Goal: Understand site structure: Grasp the organization and layout of the website

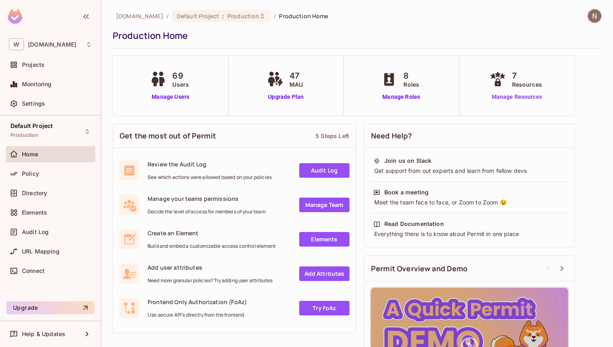
click at [510, 100] on link "Manage Resources" at bounding box center [517, 97] width 58 height 9
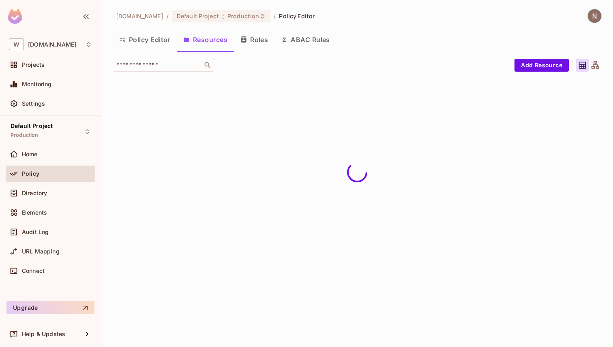
click at [149, 43] on button "Policy Editor" at bounding box center [145, 40] width 64 height 20
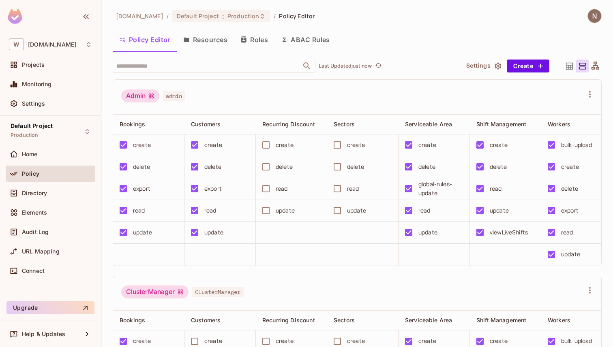
click at [249, 36] on button "Roles" at bounding box center [254, 40] width 41 height 20
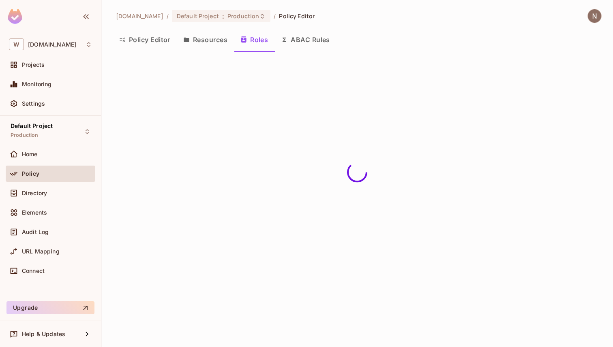
click at [212, 39] on button "Resources" at bounding box center [205, 40] width 57 height 20
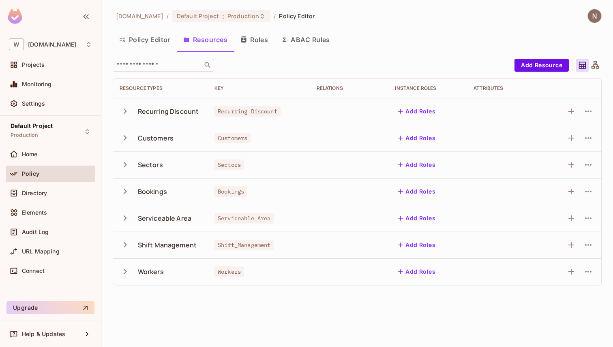
click at [124, 114] on icon "button" at bounding box center [125, 111] width 11 height 11
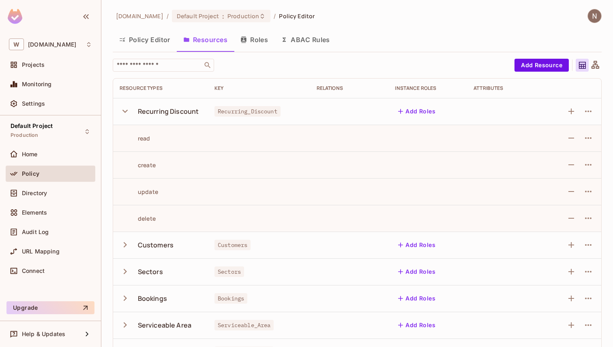
click at [125, 113] on icon "button" at bounding box center [125, 111] width 11 height 11
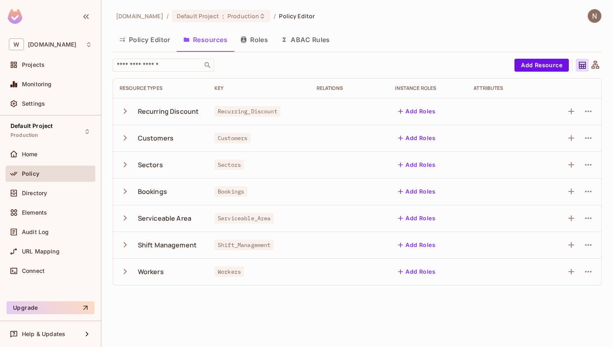
click at [123, 137] on icon "button" at bounding box center [125, 138] width 11 height 11
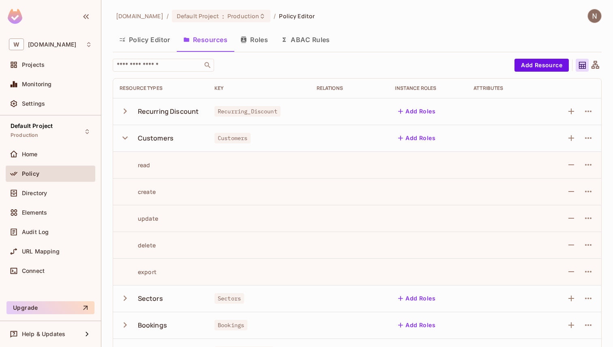
click at [122, 109] on icon "button" at bounding box center [125, 111] width 11 height 11
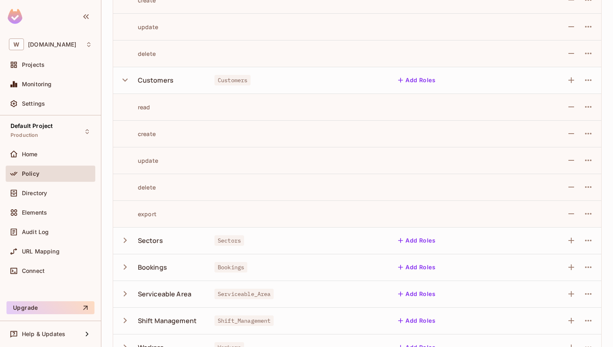
scroll to position [186, 0]
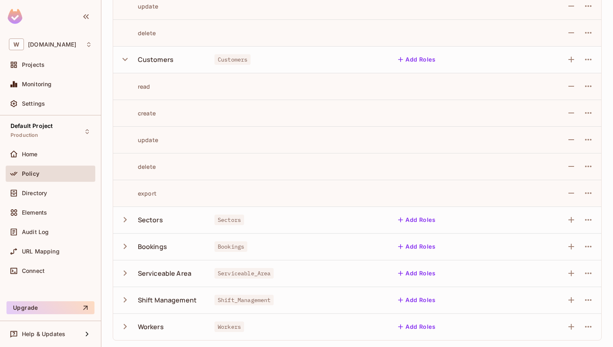
click at [122, 220] on icon "button" at bounding box center [125, 219] width 11 height 11
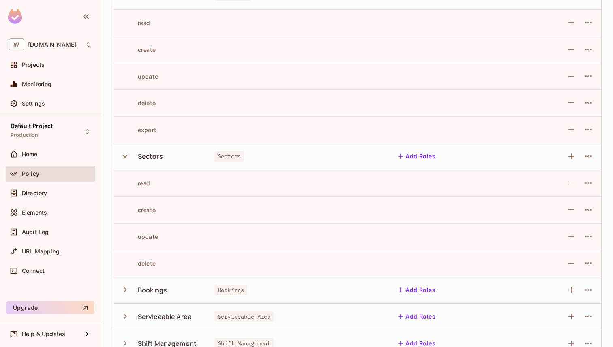
scroll to position [293, 0]
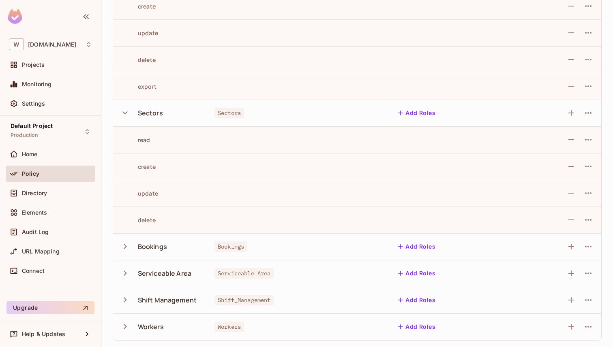
click at [154, 248] on div "Bookings" at bounding box center [152, 246] width 29 height 9
click at [125, 248] on icon "button" at bounding box center [125, 246] width 3 height 5
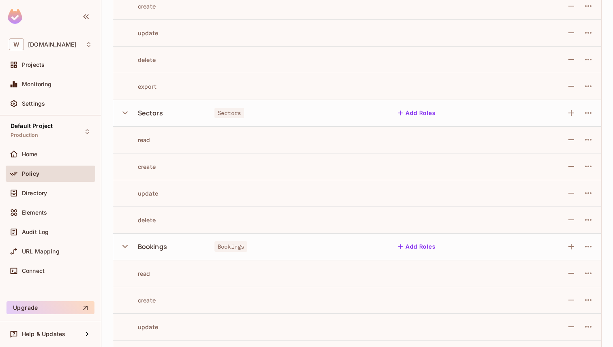
scroll to position [426, 0]
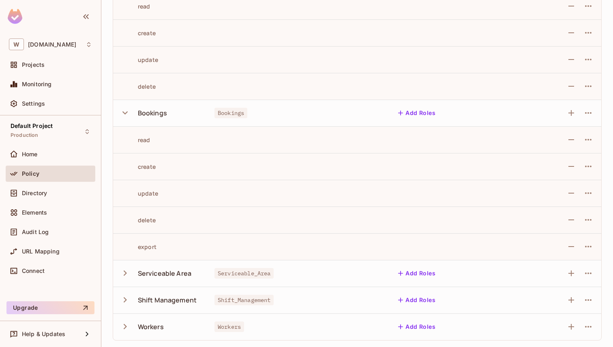
click at [124, 275] on icon "button" at bounding box center [125, 273] width 3 height 5
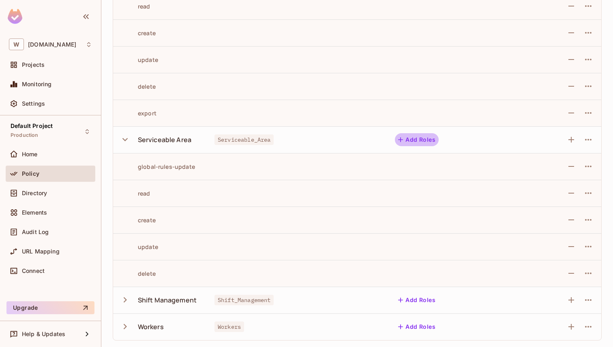
click at [419, 142] on button "Add Roles" at bounding box center [417, 139] width 44 height 13
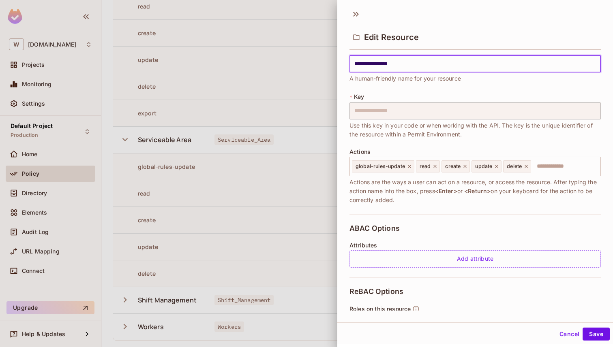
scroll to position [0, 0]
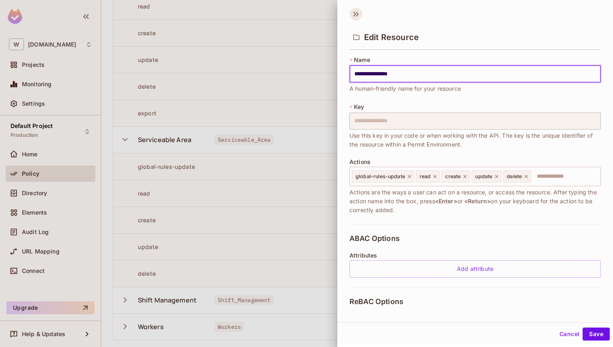
click at [356, 11] on icon at bounding box center [355, 14] width 13 height 13
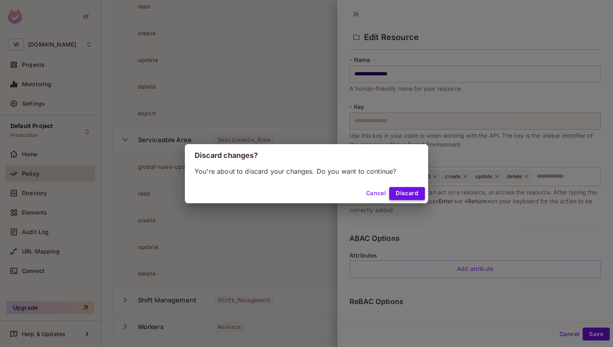
click at [403, 193] on button "Discard" at bounding box center [407, 193] width 36 height 13
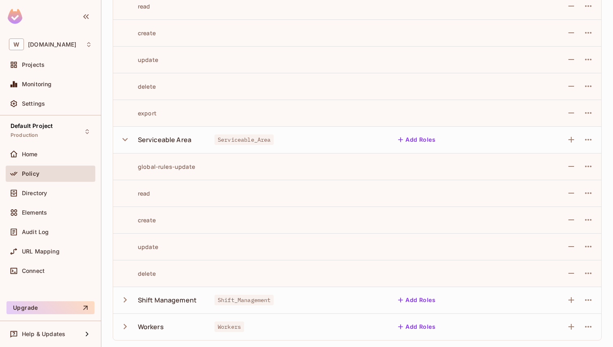
click at [126, 298] on icon "button" at bounding box center [125, 300] width 11 height 11
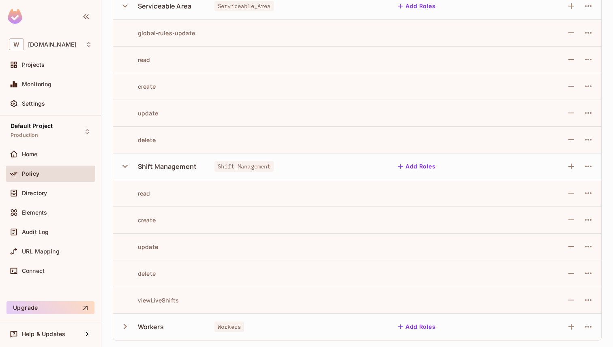
click at [123, 327] on icon "button" at bounding box center [125, 326] width 11 height 11
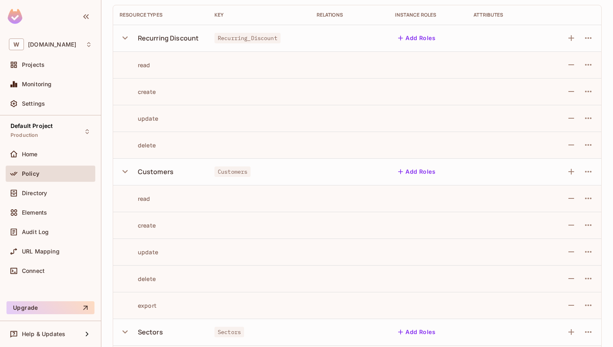
scroll to position [0, 0]
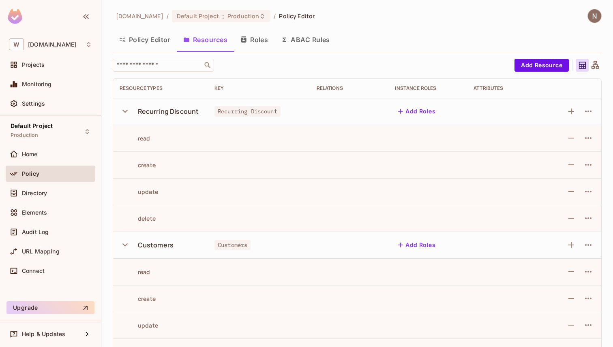
click at [165, 41] on button "Policy Editor" at bounding box center [145, 40] width 64 height 20
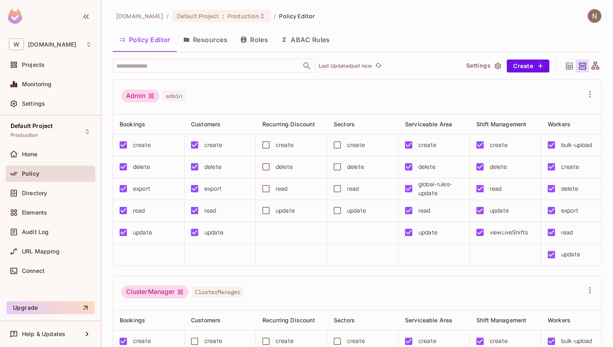
click at [214, 42] on button "Resources" at bounding box center [205, 40] width 57 height 20
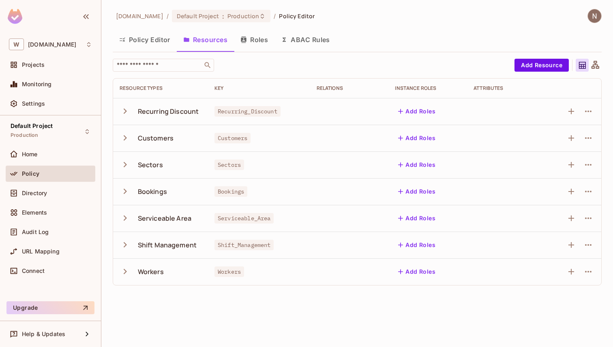
click at [155, 39] on button "Policy Editor" at bounding box center [145, 40] width 64 height 20
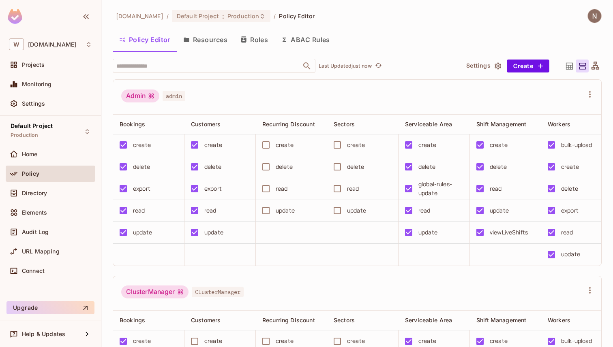
click at [215, 39] on button "Resources" at bounding box center [205, 40] width 57 height 20
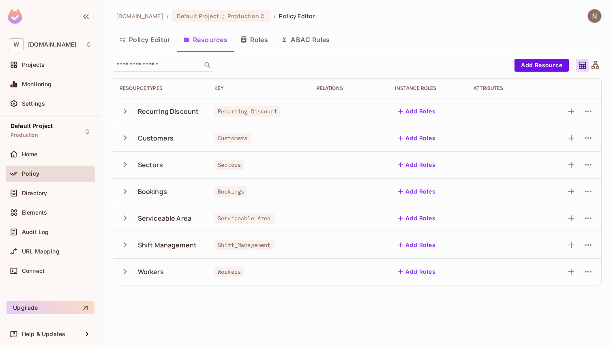
click at [148, 46] on button "Policy Editor" at bounding box center [145, 40] width 64 height 20
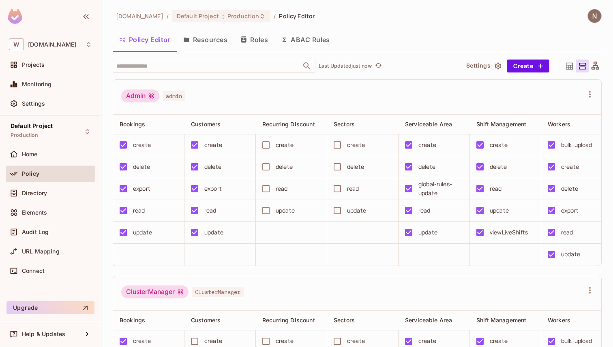
click at [219, 42] on button "Resources" at bounding box center [205, 40] width 57 height 20
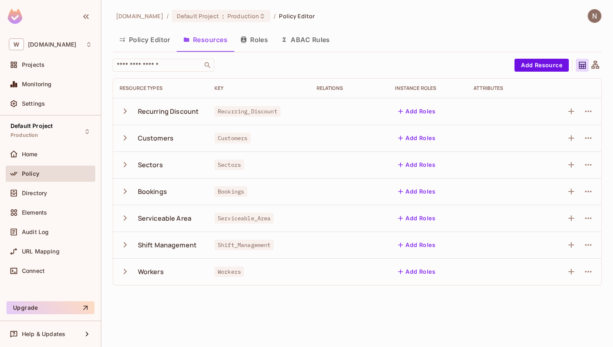
click at [261, 42] on button "Roles" at bounding box center [254, 40] width 41 height 20
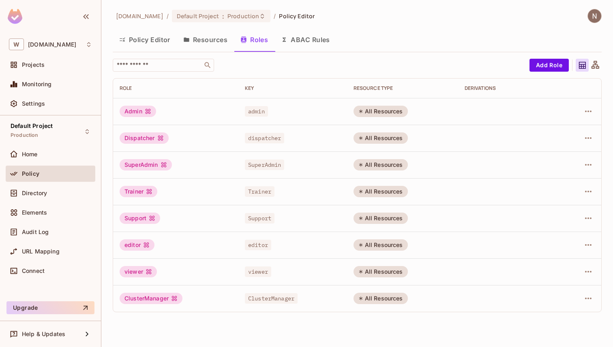
click at [301, 34] on button "ABAC Rules" at bounding box center [305, 40] width 62 height 20
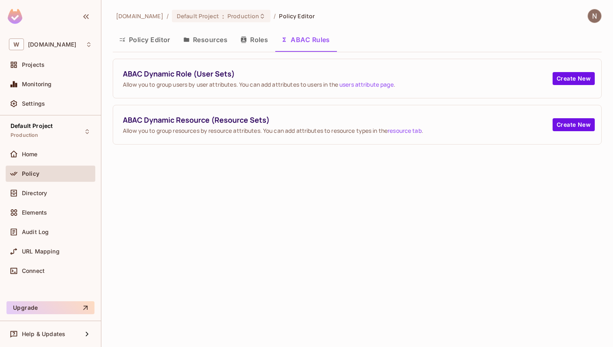
click at [263, 34] on button "Roles" at bounding box center [254, 40] width 41 height 20
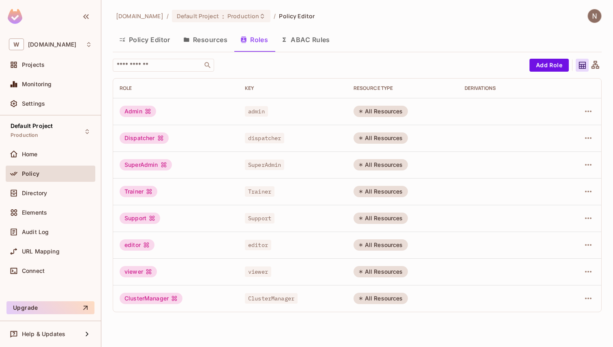
click at [293, 39] on button "ABAC Rules" at bounding box center [305, 40] width 62 height 20
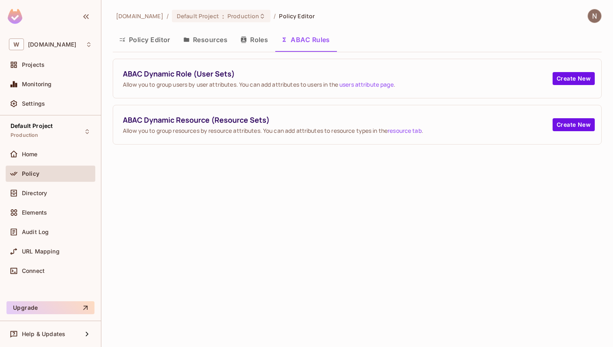
click at [263, 43] on button "Roles" at bounding box center [254, 40] width 41 height 20
